Goal: Transaction & Acquisition: Obtain resource

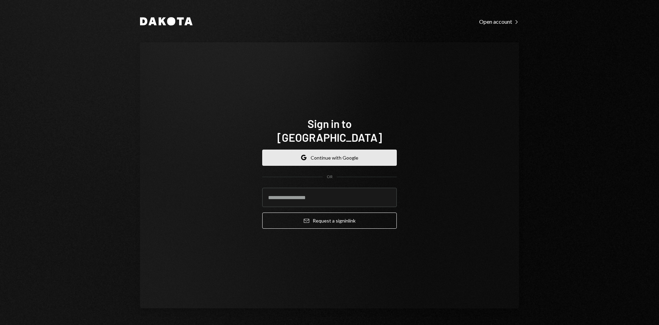
click at [333, 150] on button "Google Continue with Google" at bounding box center [329, 157] width 135 height 16
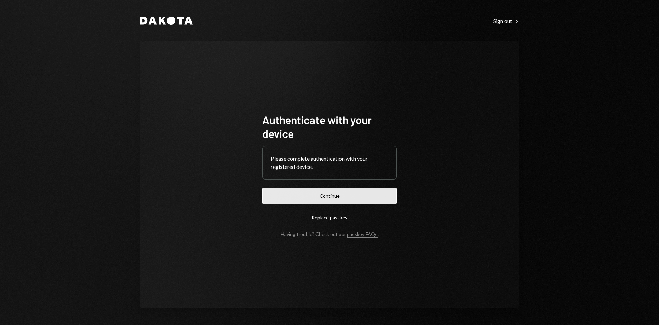
click at [347, 192] on button "Continue" at bounding box center [329, 196] width 135 height 16
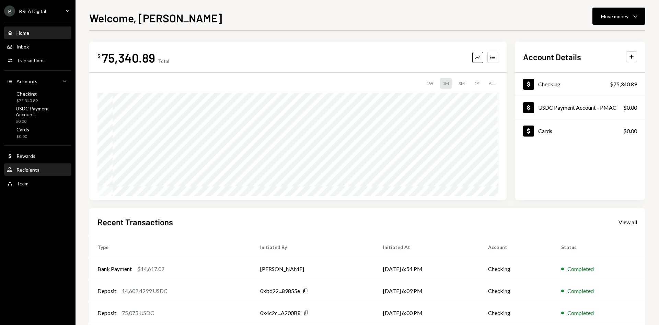
click at [45, 171] on div "User Recipients" at bounding box center [38, 170] width 62 height 6
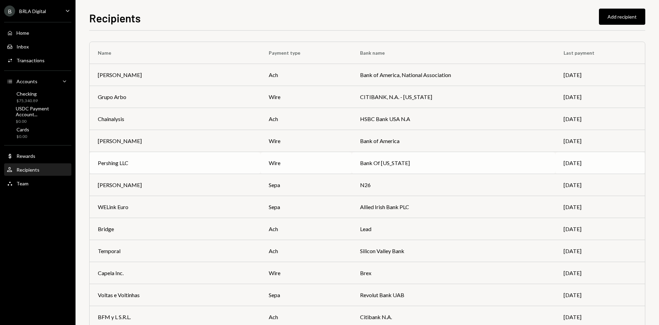
click at [173, 161] on div "Pershing LLC" at bounding box center [175, 163] width 155 height 8
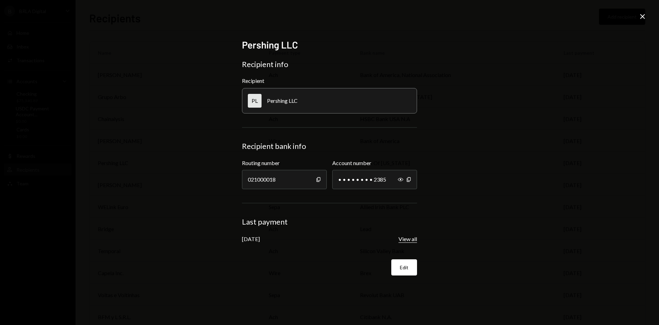
click at [410, 237] on button "View all" at bounding box center [408, 238] width 19 height 7
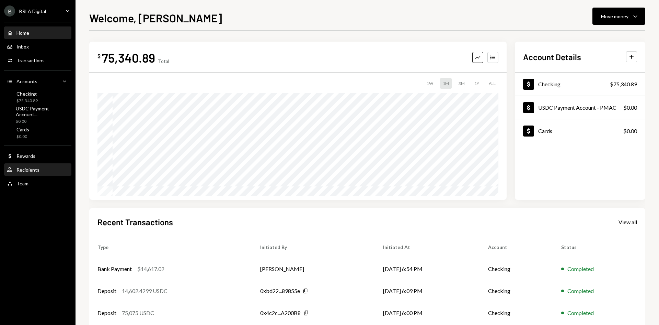
click at [39, 170] on div "User Recipients" at bounding box center [38, 170] width 62 height 6
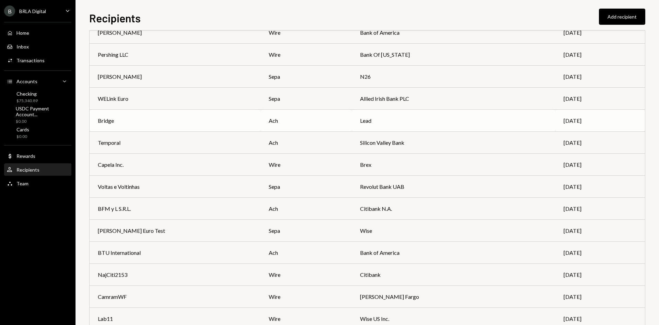
scroll to position [34, 0]
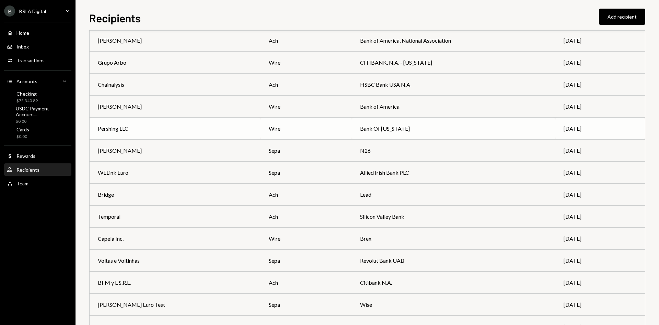
click at [153, 128] on div "Pershing LLC" at bounding box center [175, 128] width 155 height 8
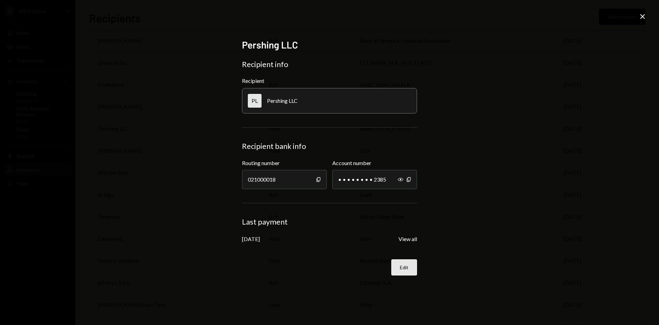
click at [410, 266] on button "Edit" at bounding box center [405, 267] width 26 height 16
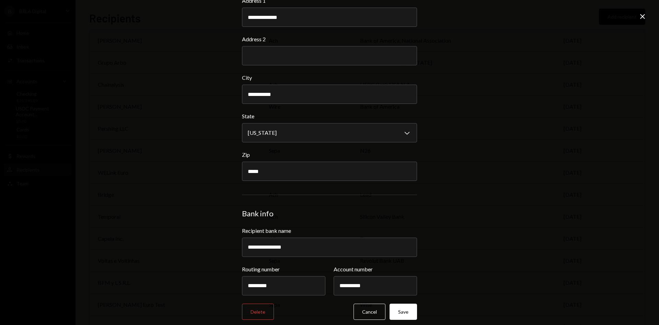
scroll to position [171, 0]
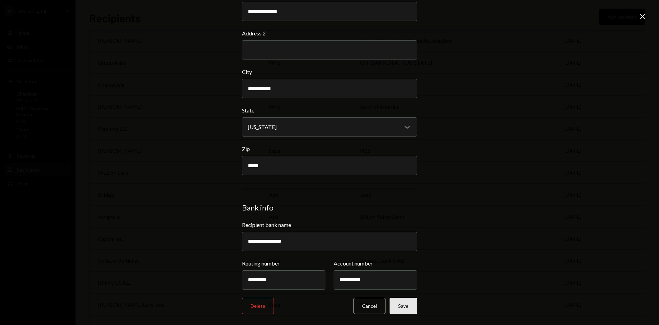
click at [410, 304] on button "Save" at bounding box center [403, 305] width 27 height 16
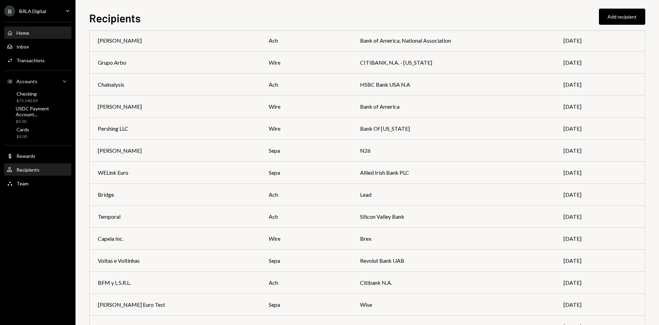
click at [42, 35] on div "Home Home" at bounding box center [38, 33] width 62 height 6
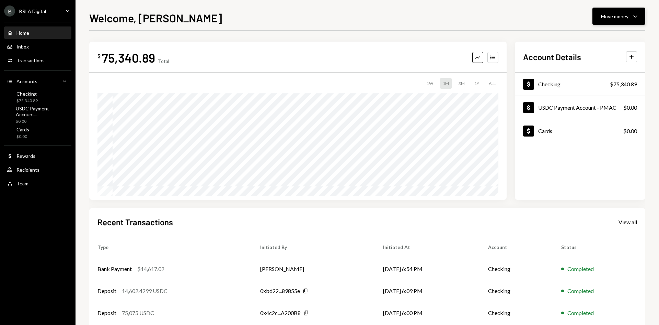
click at [618, 18] on div "Move money" at bounding box center [614, 16] width 27 height 7
click at [600, 38] on div "Send" at bounding box center [614, 36] width 50 height 7
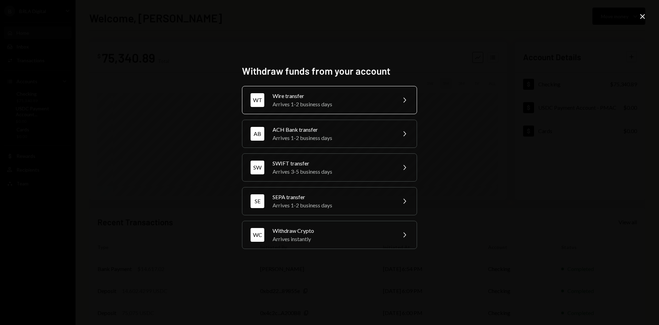
click at [329, 104] on div "Arrives 1-2 business days" at bounding box center [333, 104] width 120 height 8
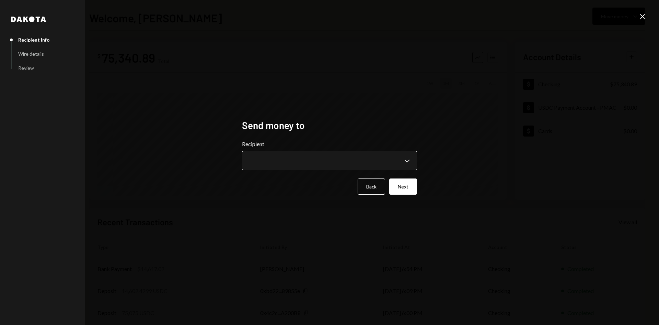
click at [318, 153] on body "**********" at bounding box center [329, 162] width 659 height 325
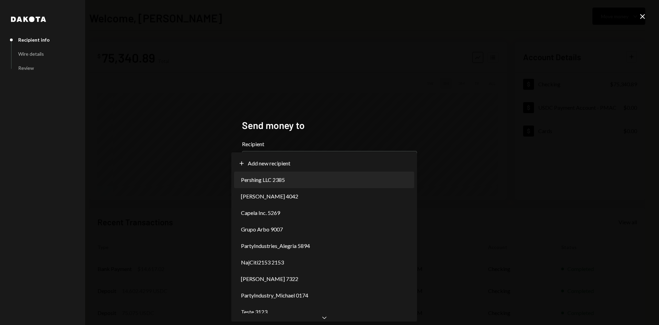
select select "**********"
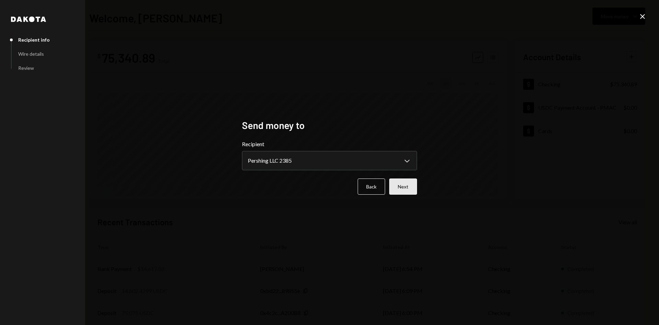
click at [401, 182] on button "Next" at bounding box center [403, 186] width 28 height 16
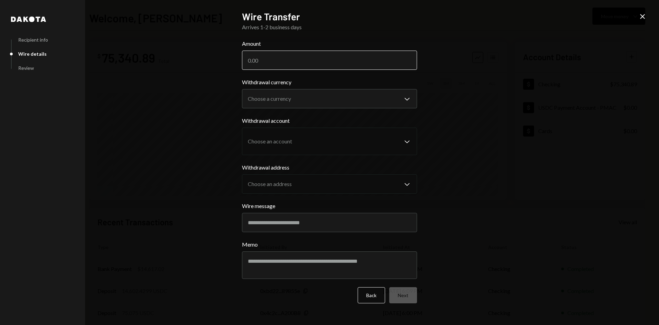
click at [297, 58] on input "Amount" at bounding box center [329, 59] width 175 height 19
type input "75000"
click at [310, 91] on body "B BRLA Digital Caret Down Home Home Inbox Inbox Activities Transactions Account…" at bounding box center [329, 162] width 659 height 325
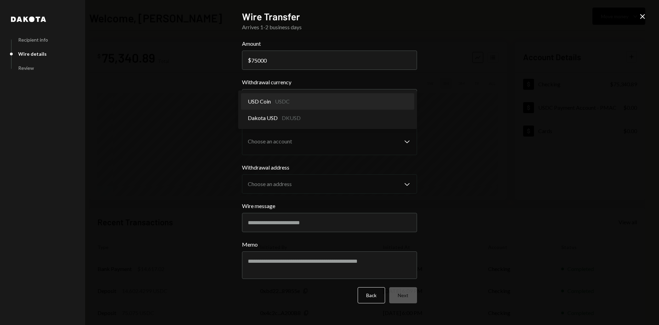
select select "****"
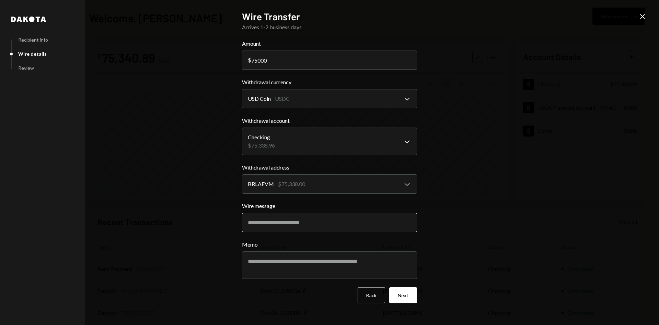
click at [297, 224] on input "Wire message" at bounding box center [329, 222] width 175 height 19
click at [280, 263] on textarea "Memo" at bounding box center [329, 264] width 175 height 27
paste textarea "**********"
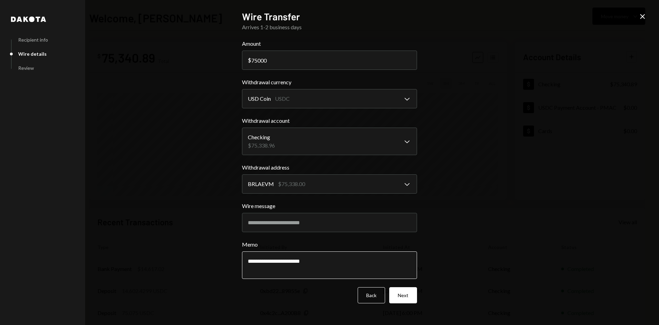
click at [300, 274] on textarea "**********" at bounding box center [329, 264] width 175 height 27
paste textarea "**********"
type textarea "**********"
drag, startPoint x: 378, startPoint y: 274, endPoint x: 243, endPoint y: 258, distance: 135.9
click at [243, 258] on textarea "**********" at bounding box center [329, 264] width 175 height 27
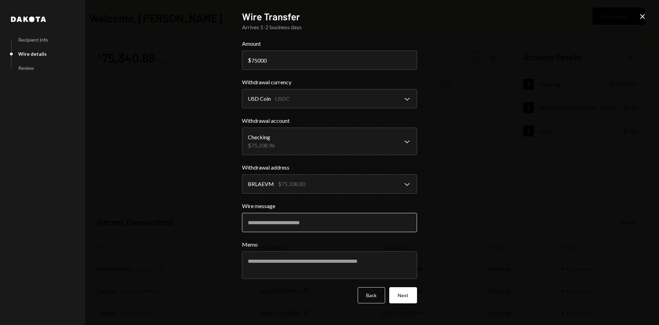
click at [263, 228] on input "Wire message" at bounding box center [329, 222] width 175 height 19
paste input "**********"
click at [299, 224] on input "**********" at bounding box center [329, 222] width 175 height 19
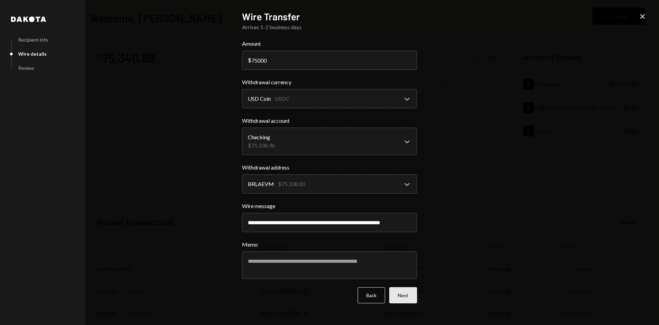
type input "**********"
click at [405, 292] on button "Next" at bounding box center [403, 295] width 28 height 16
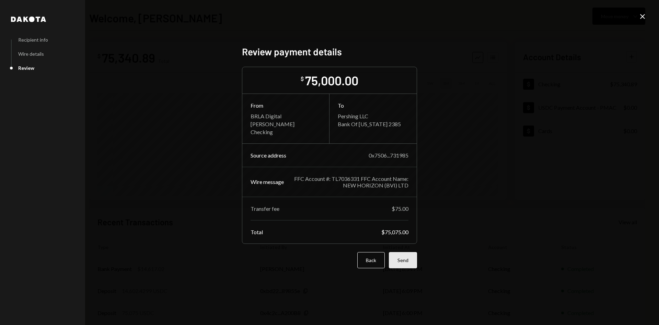
click at [408, 262] on button "Send" at bounding box center [403, 260] width 28 height 16
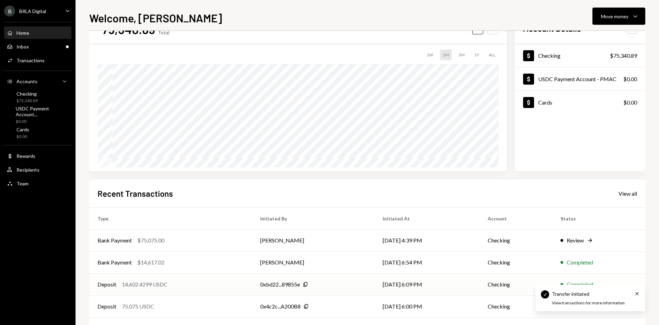
scroll to position [57, 0]
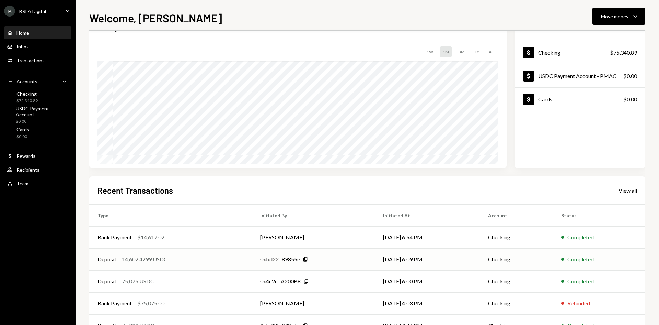
scroll to position [57, 0]
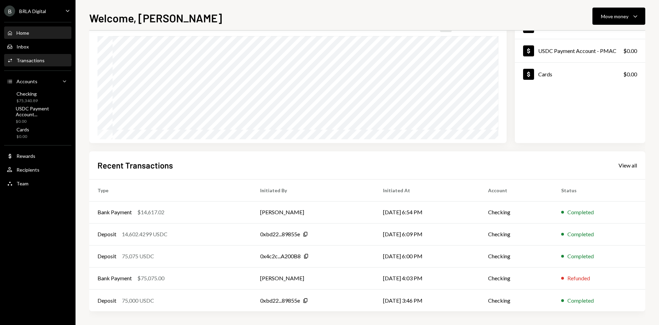
click at [33, 58] on div "Transactions" at bounding box center [30, 60] width 28 height 6
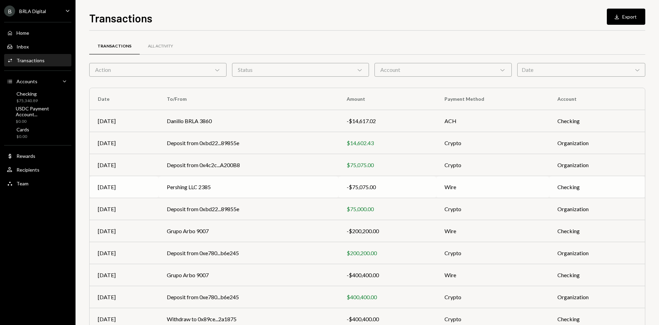
click at [272, 187] on td "Pershing LLC 2385" at bounding box center [249, 187] width 180 height 22
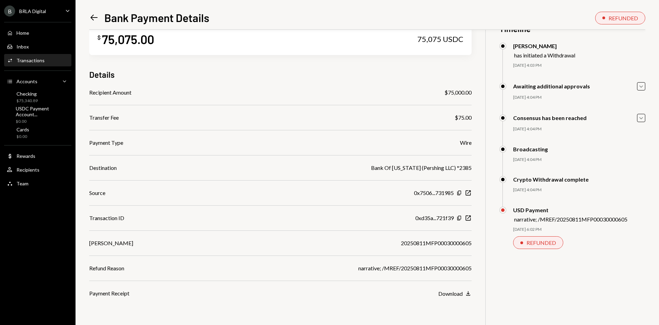
scroll to position [30, 0]
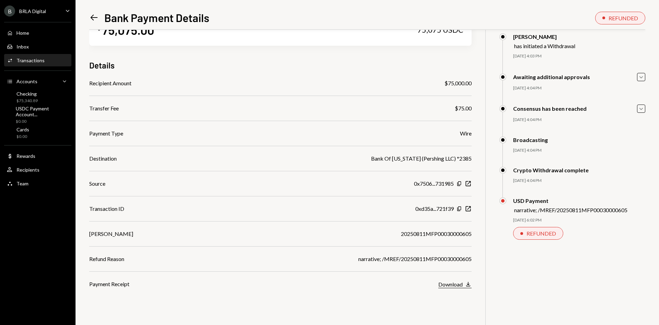
click at [442, 281] on div "Download" at bounding box center [451, 284] width 24 height 7
click at [94, 15] on icon "Left Arrow" at bounding box center [94, 18] width 10 height 10
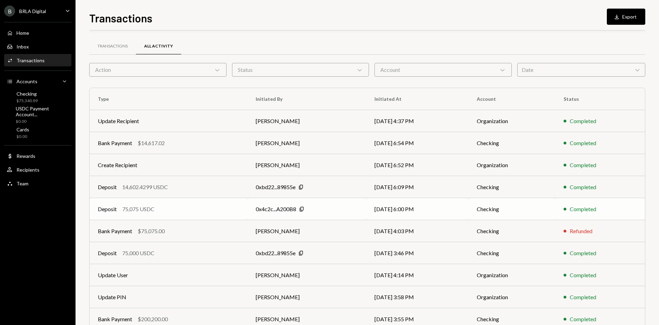
scroll to position [34, 0]
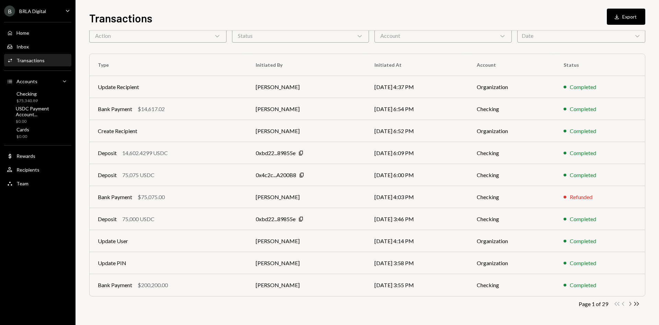
click at [630, 304] on icon "Chevron Right" at bounding box center [630, 303] width 7 height 7
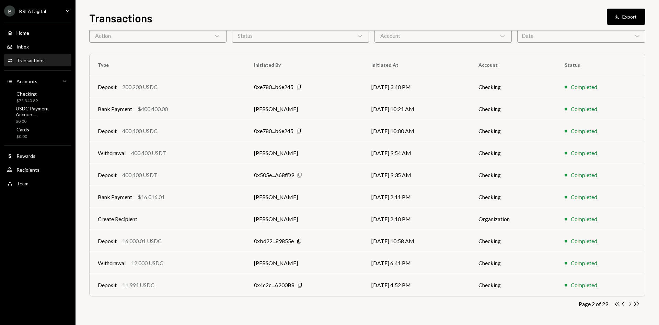
click at [629, 303] on icon "Chevron Right" at bounding box center [630, 303] width 7 height 7
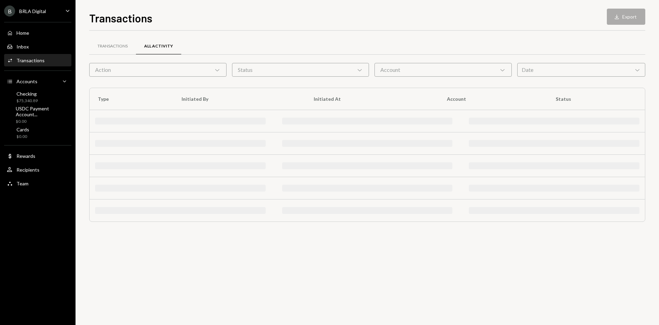
scroll to position [0, 0]
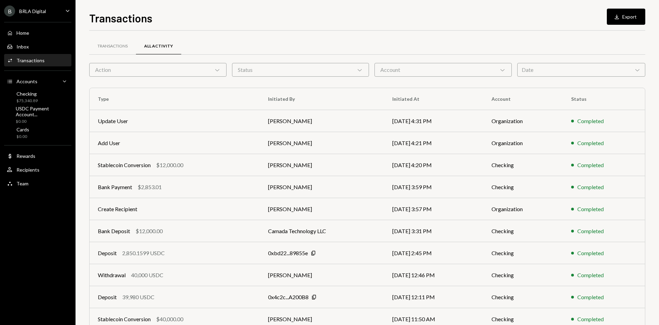
click at [198, 70] on div "Action Chevron Down" at bounding box center [157, 70] width 137 height 14
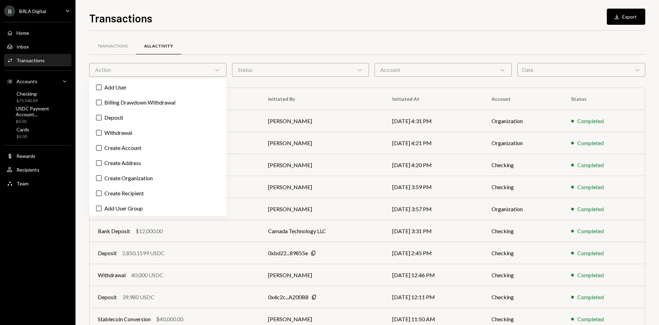
click at [198, 69] on div "Action Chevron Down" at bounding box center [157, 70] width 137 height 14
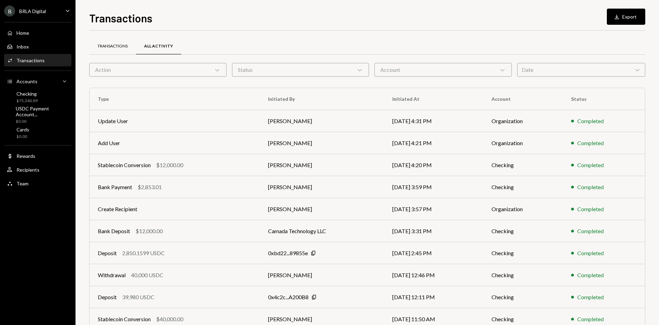
click at [108, 48] on div "Transactions" at bounding box center [113, 46] width 30 height 6
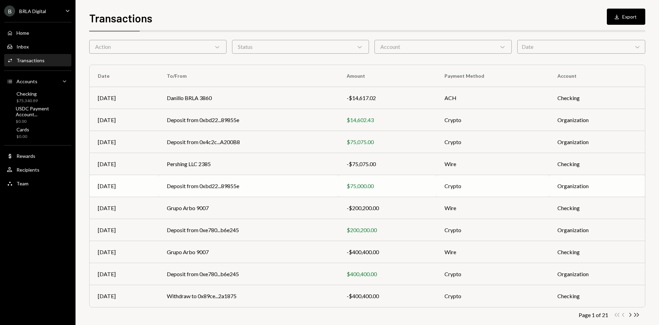
scroll to position [34, 0]
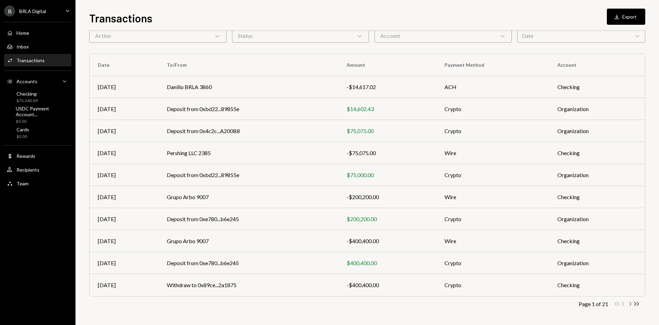
click at [629, 303] on icon "Chevron Right" at bounding box center [630, 303] width 7 height 7
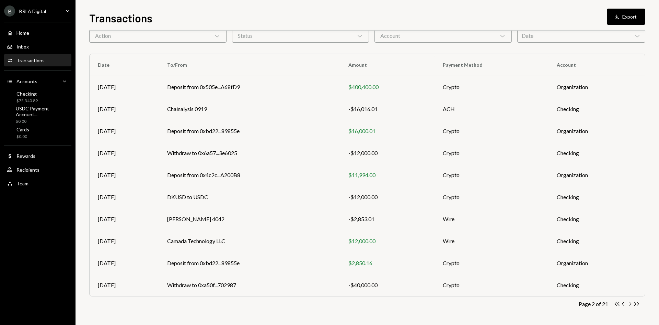
click at [631, 304] on icon "button" at bounding box center [631, 304] width 2 height 4
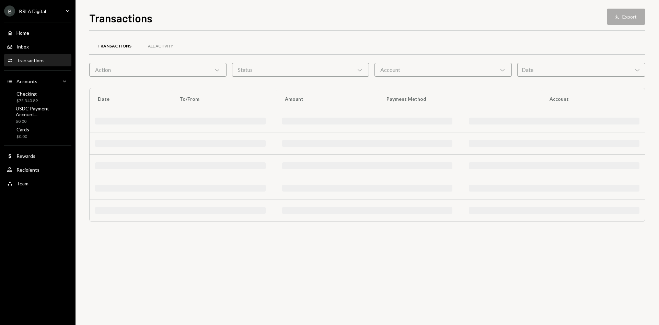
scroll to position [0, 0]
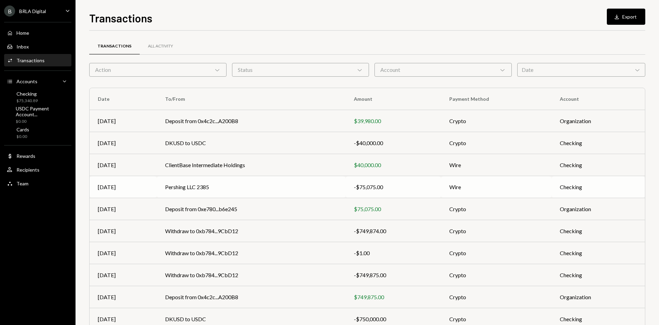
click at [189, 186] on td "Pershing LLC 2385" at bounding box center [251, 187] width 189 height 22
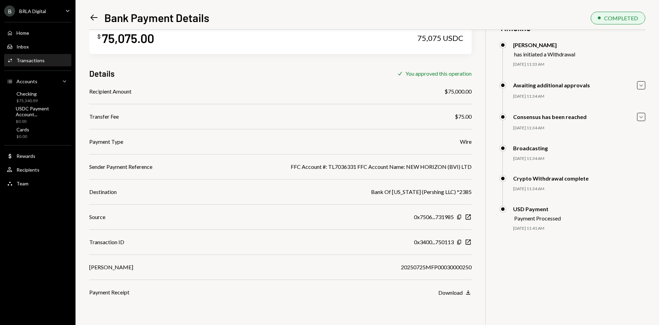
scroll to position [30, 0]
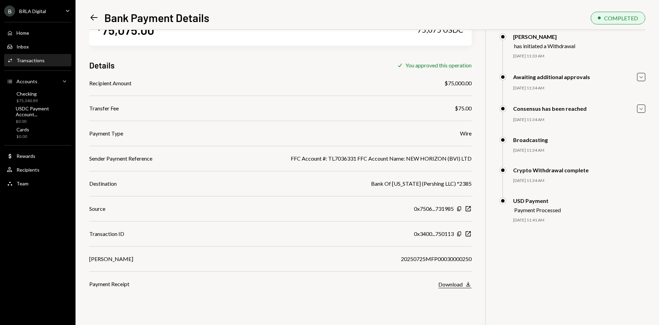
click at [455, 286] on div "Download" at bounding box center [451, 284] width 24 height 7
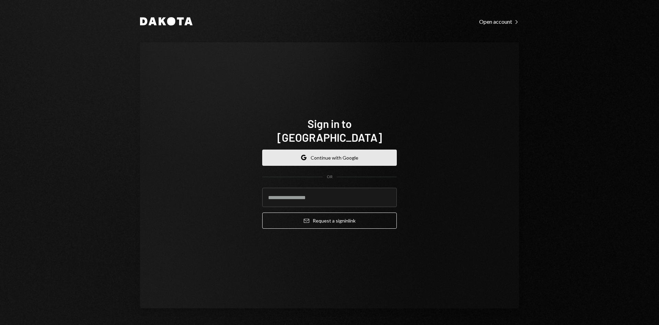
click at [347, 149] on button "Google Continue with Google" at bounding box center [329, 157] width 135 height 16
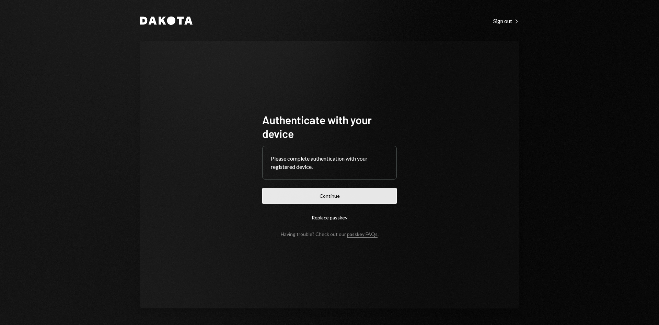
click at [348, 192] on button "Continue" at bounding box center [329, 196] width 135 height 16
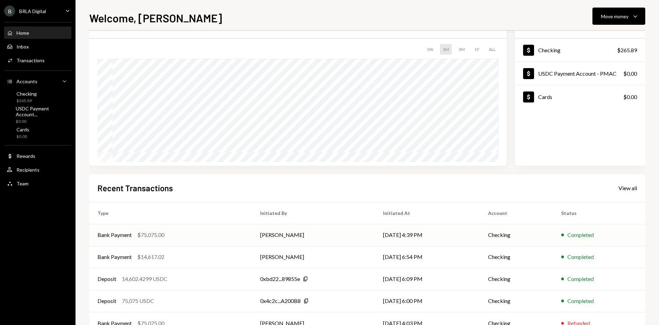
scroll to position [34, 0]
click at [466, 257] on td "[DATE] 6:54 PM" at bounding box center [427, 256] width 105 height 22
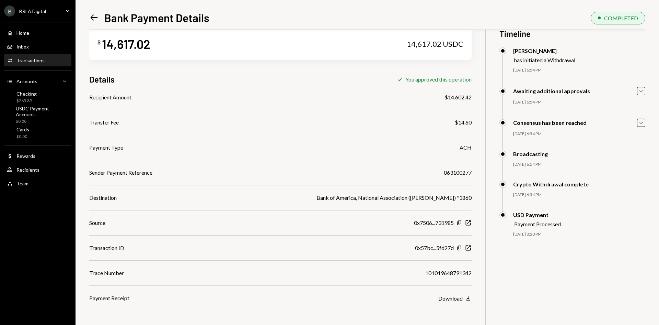
scroll to position [30, 0]
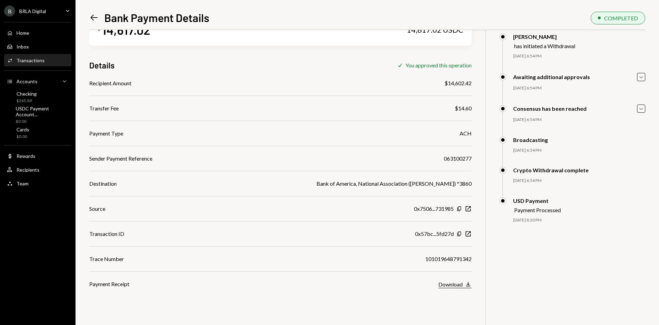
click at [450, 283] on div "Download" at bounding box center [451, 284] width 24 height 7
